Goal: Find specific page/section: Find specific page/section

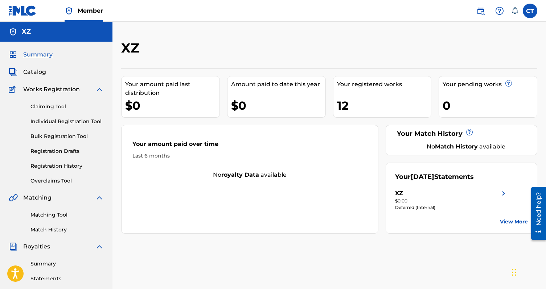
click at [484, 9] on img at bounding box center [480, 11] width 9 height 9
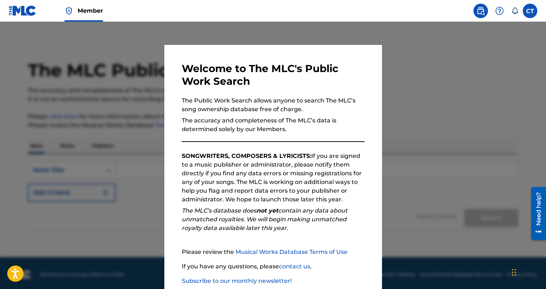
click at [484, 9] on img at bounding box center [480, 11] width 9 height 9
click at [448, 61] on div at bounding box center [273, 166] width 546 height 289
